Goal: Information Seeking & Learning: Understand process/instructions

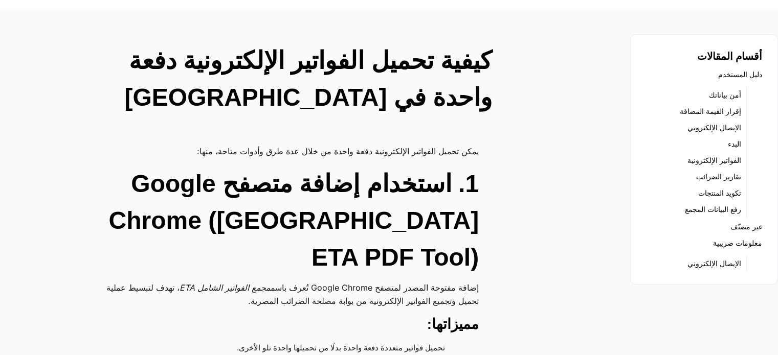
scroll to position [51, 0]
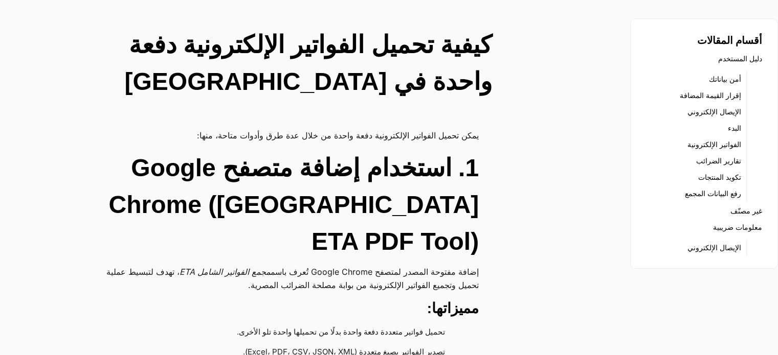
click at [293, 207] on h2 "1. استخدام إضافة متصفح Google Chrome ([GEOGRAPHIC_DATA] ETA PDF Tool)" at bounding box center [281, 205] width 395 height 110
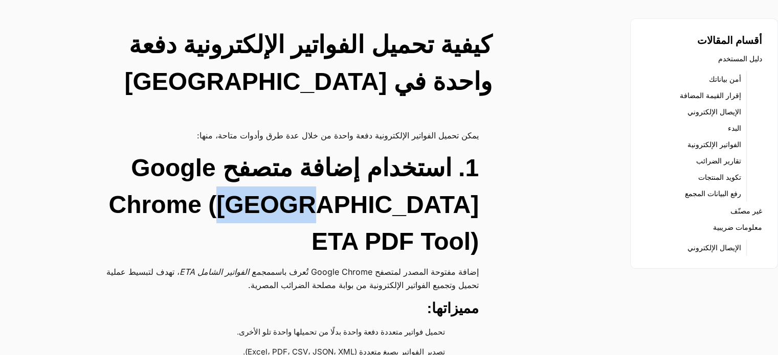
click at [293, 207] on h2 "1. استخدام إضافة متصفح Google Chrome ([GEOGRAPHIC_DATA] ETA PDF Tool)" at bounding box center [281, 205] width 395 height 110
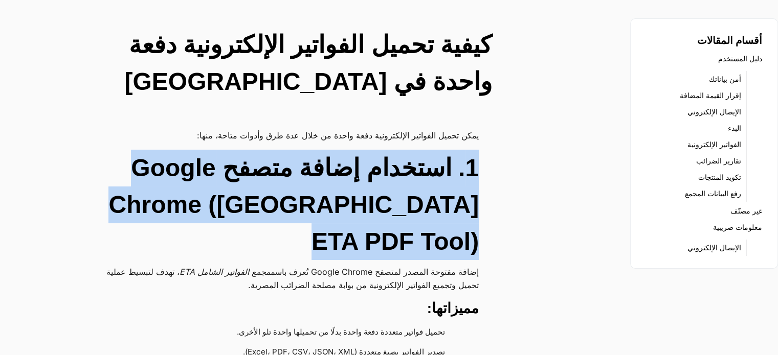
click at [293, 208] on h2 "1. استخدام إضافة متصفح Google Chrome ([GEOGRAPHIC_DATA] ETA PDF Tool)" at bounding box center [281, 205] width 395 height 110
click at [256, 203] on h2 "1. استخدام إضافة متصفح Google Chrome ([GEOGRAPHIC_DATA] ETA PDF Tool)" at bounding box center [281, 205] width 395 height 110
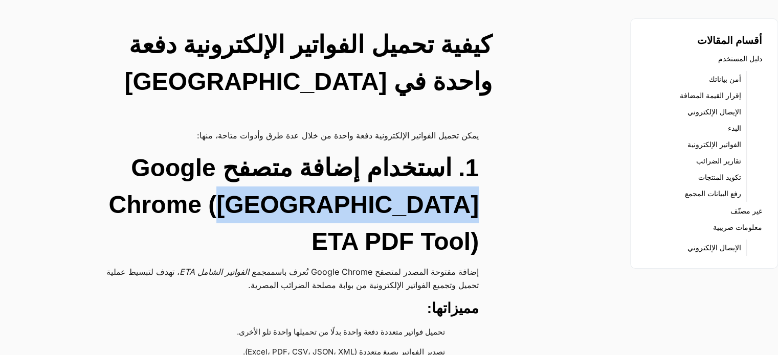
drag, startPoint x: 245, startPoint y: 204, endPoint x: 469, endPoint y: 210, distance: 224.0
click at [469, 210] on h2 "1. استخدام إضافة متصفح Google Chrome ([GEOGRAPHIC_DATA] ETA PDF Tool)" at bounding box center [281, 205] width 395 height 110
copy h2 "Egypt ETA PDF Tool"
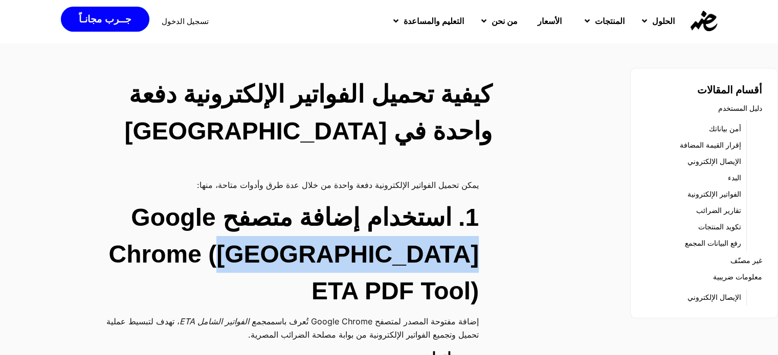
scroll to position [0, 0]
